Goal: Find specific page/section: Find specific page/section

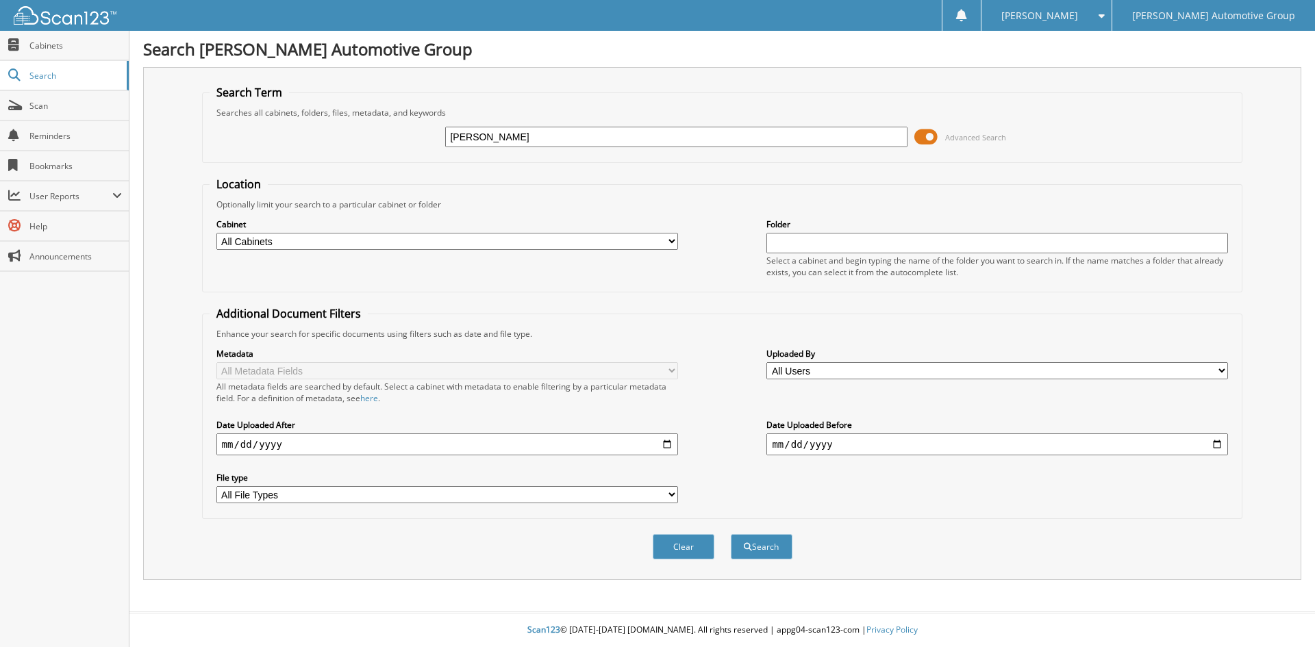
type input "[PERSON_NAME]"
click at [731, 534] on button "Search" at bounding box center [762, 546] width 62 height 25
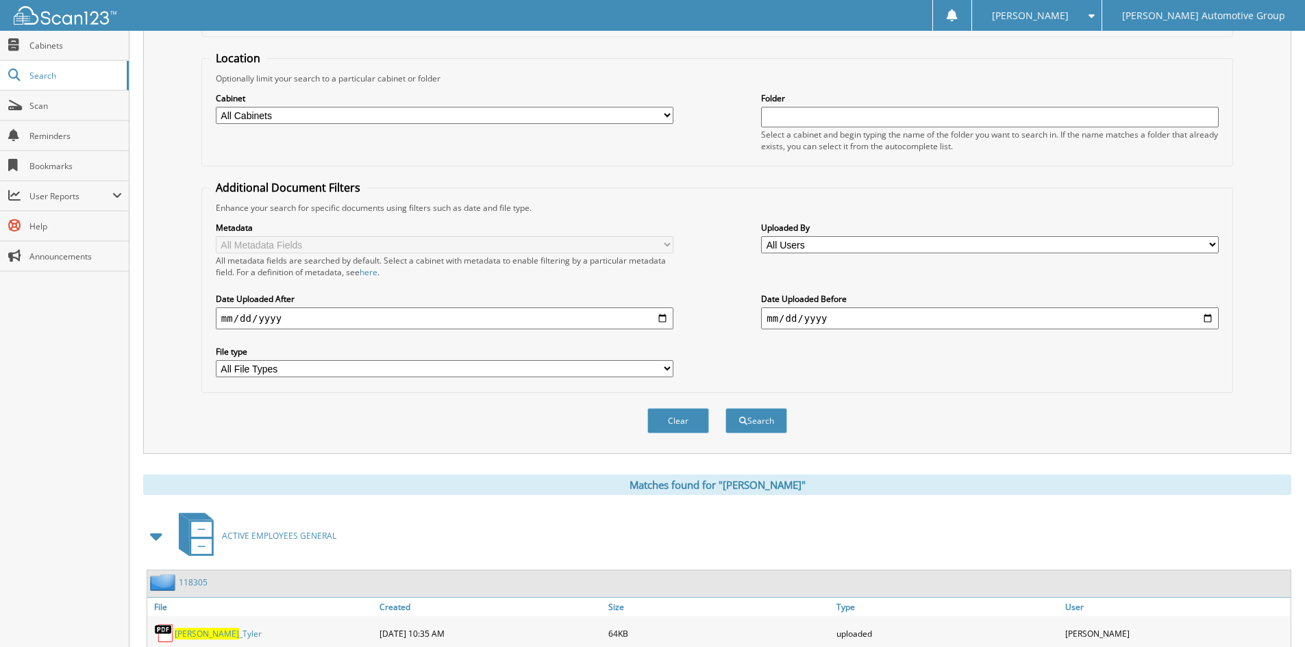
scroll to position [195, 0]
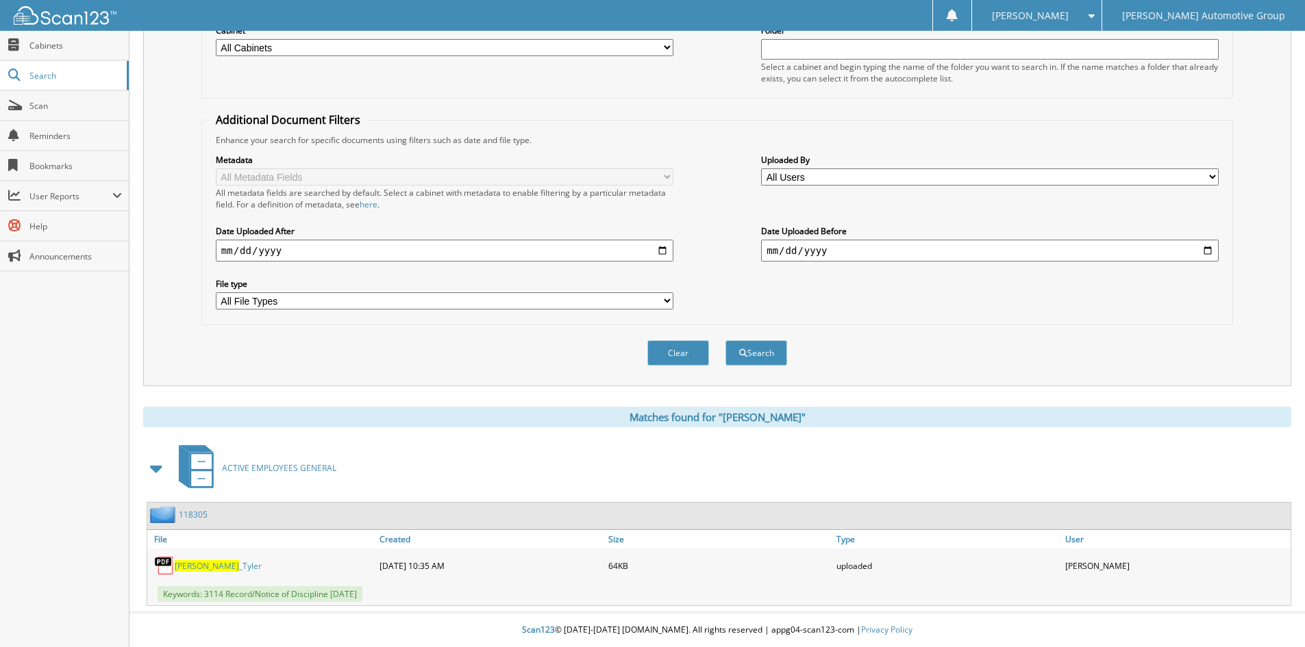
click at [197, 516] on link "118305" at bounding box center [193, 515] width 29 height 12
